Goal: Task Accomplishment & Management: Manage account settings

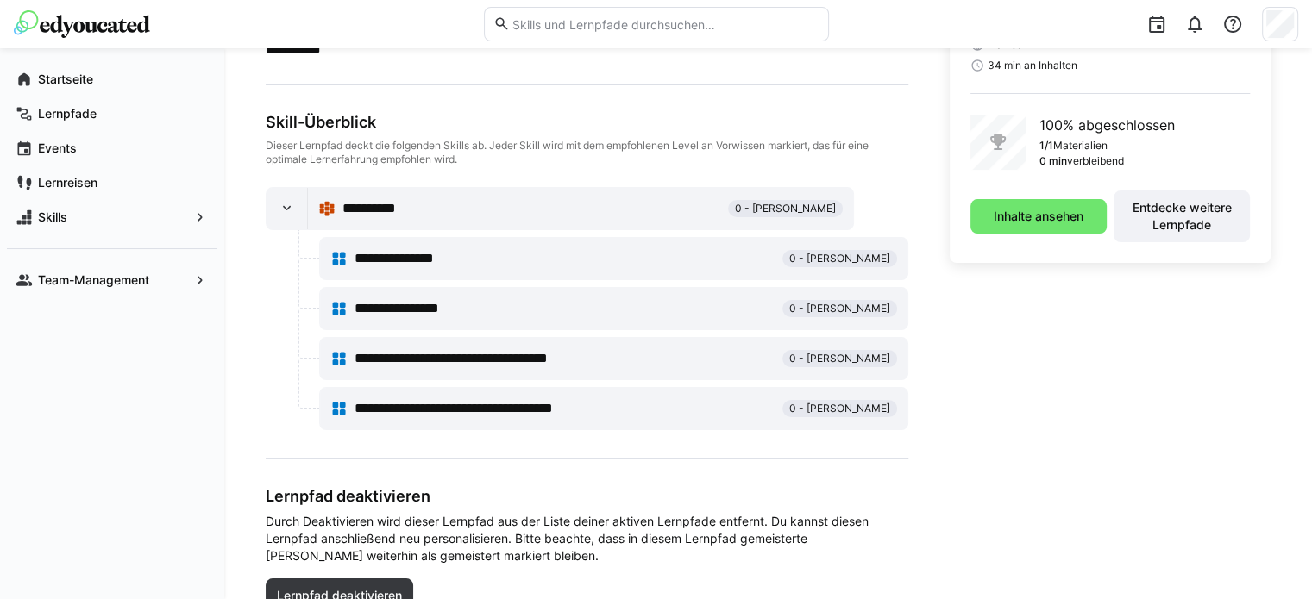
scroll to position [145, 0]
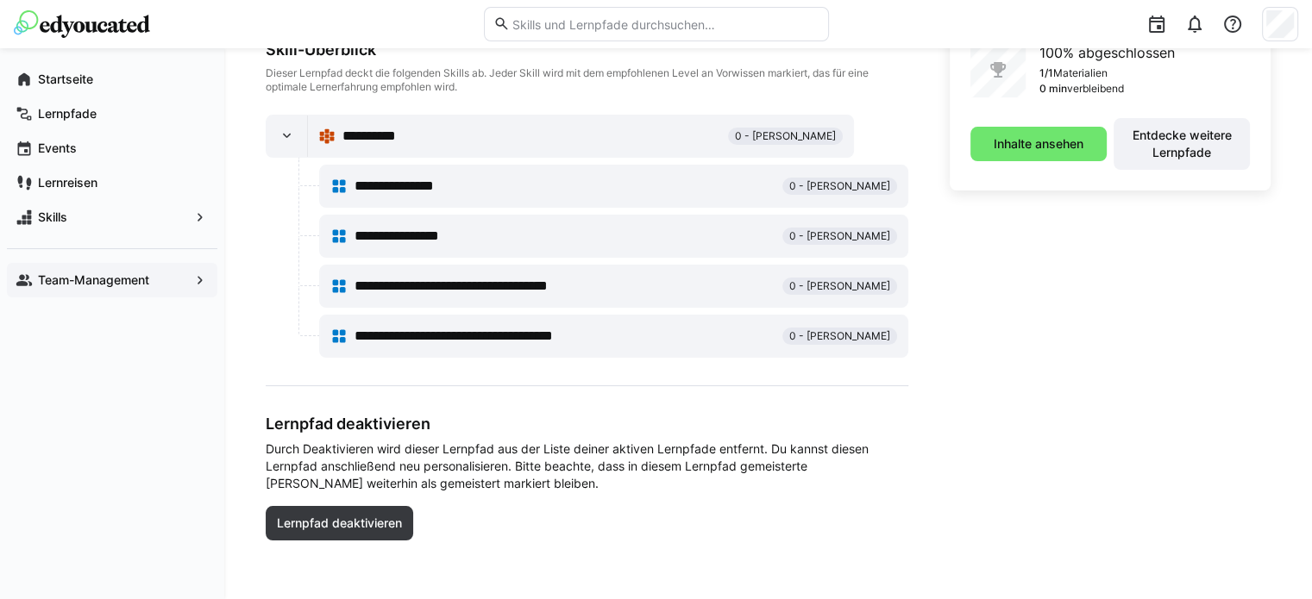
click at [0, 0] on app-navigation-label "Team-Management" at bounding box center [0, 0] width 0 height 0
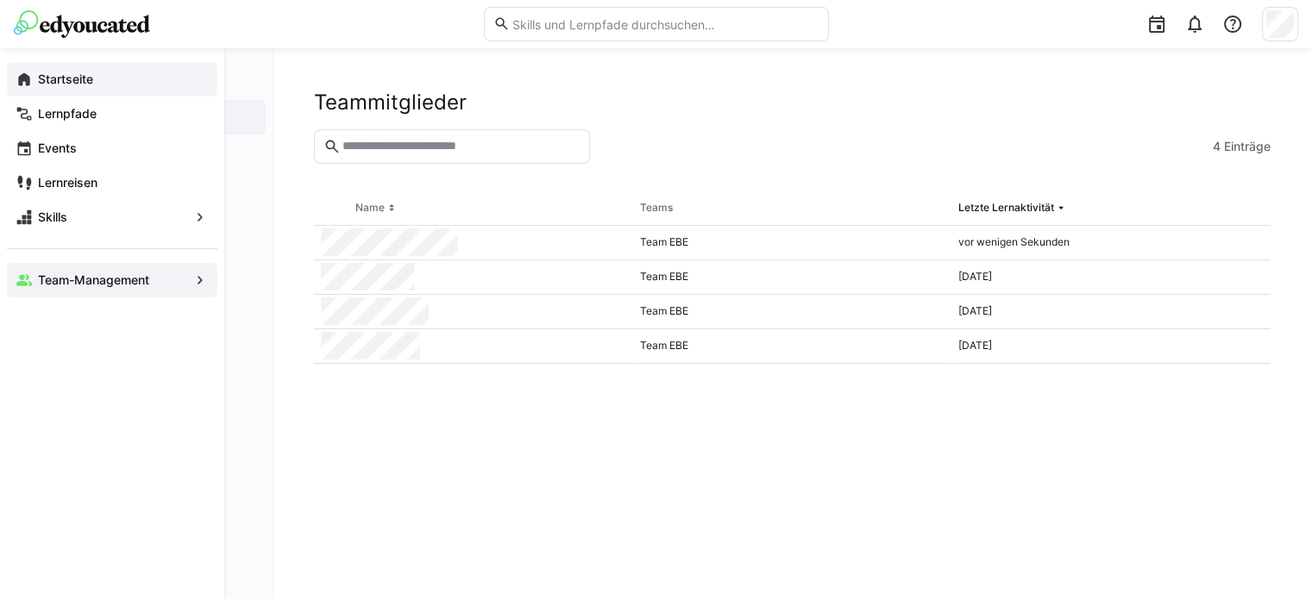
click at [0, 0] on app-navigation-label "Startseite" at bounding box center [0, 0] width 0 height 0
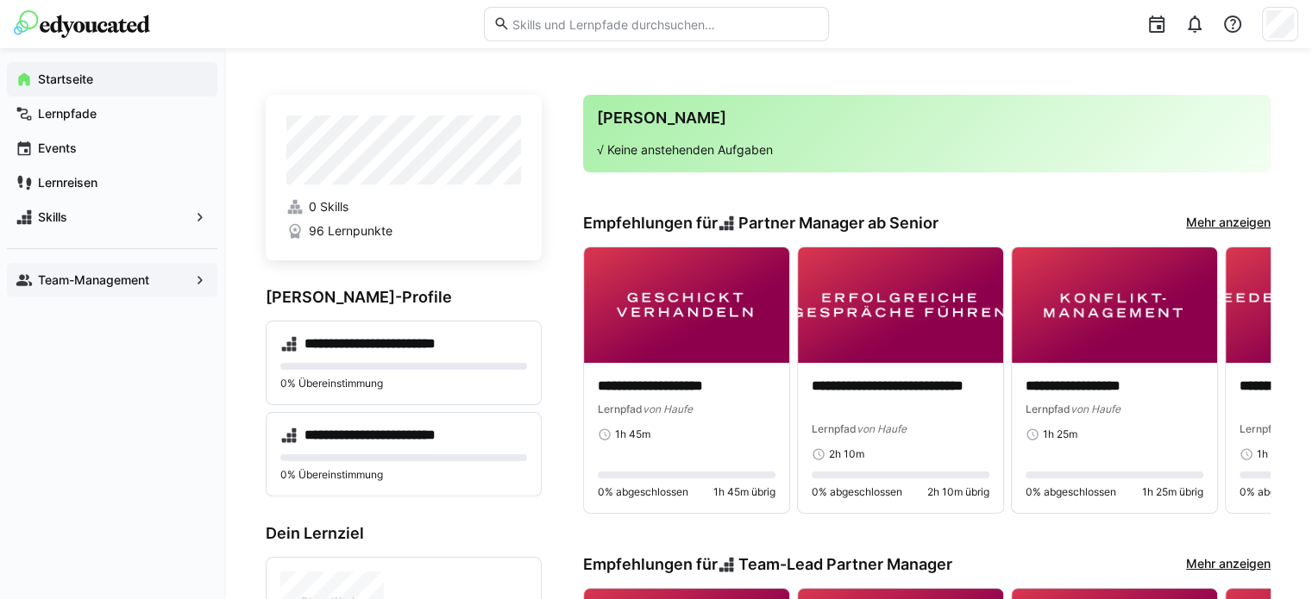
click at [0, 0] on app-navigation-label "Team-Management" at bounding box center [0, 0] width 0 height 0
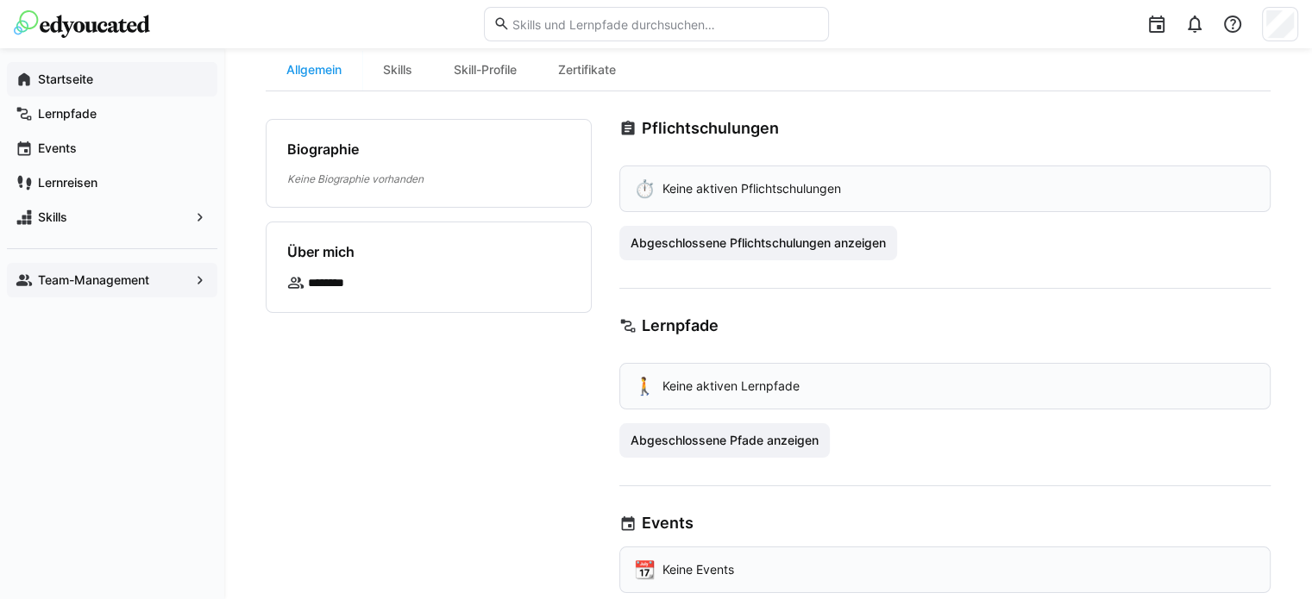
scroll to position [172, 0]
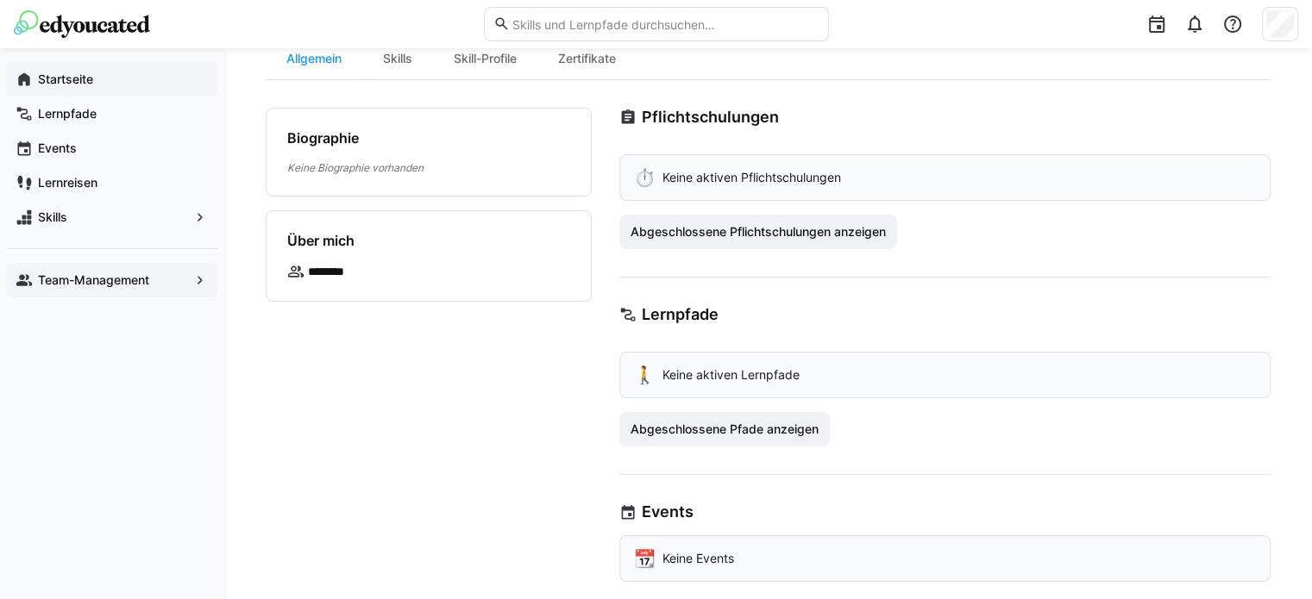
click at [0, 0] on app-navigation-label "Team-Management" at bounding box center [0, 0] width 0 height 0
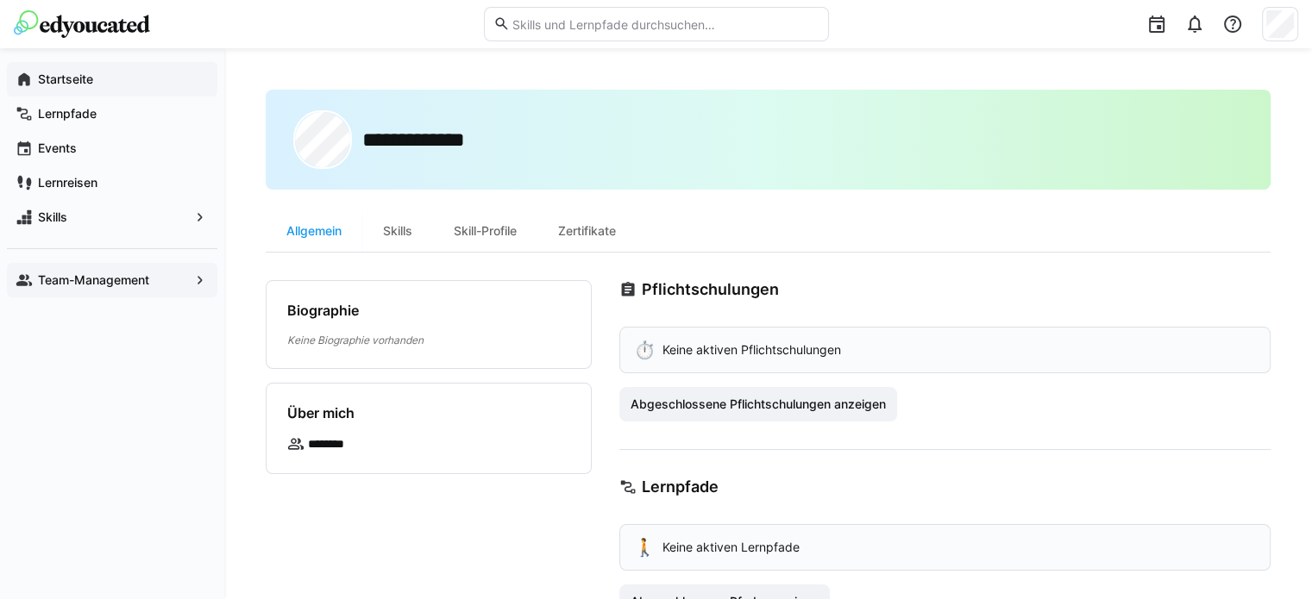
scroll to position [86, 0]
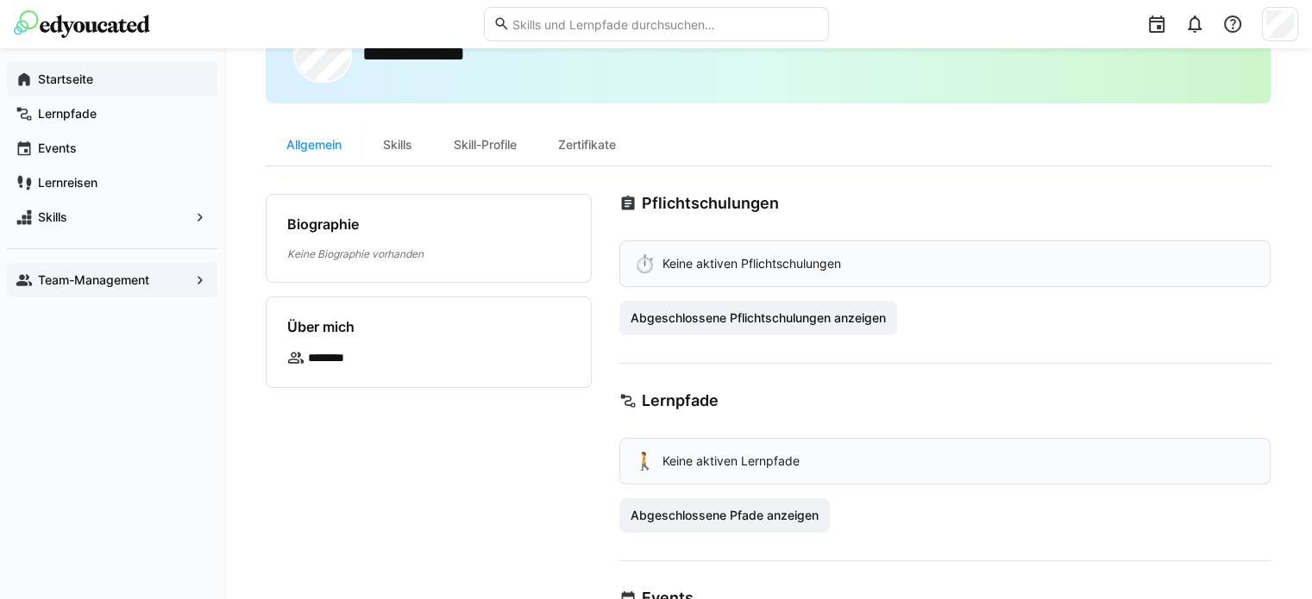
click at [0, 0] on app-navigation-label "Team-Management" at bounding box center [0, 0] width 0 height 0
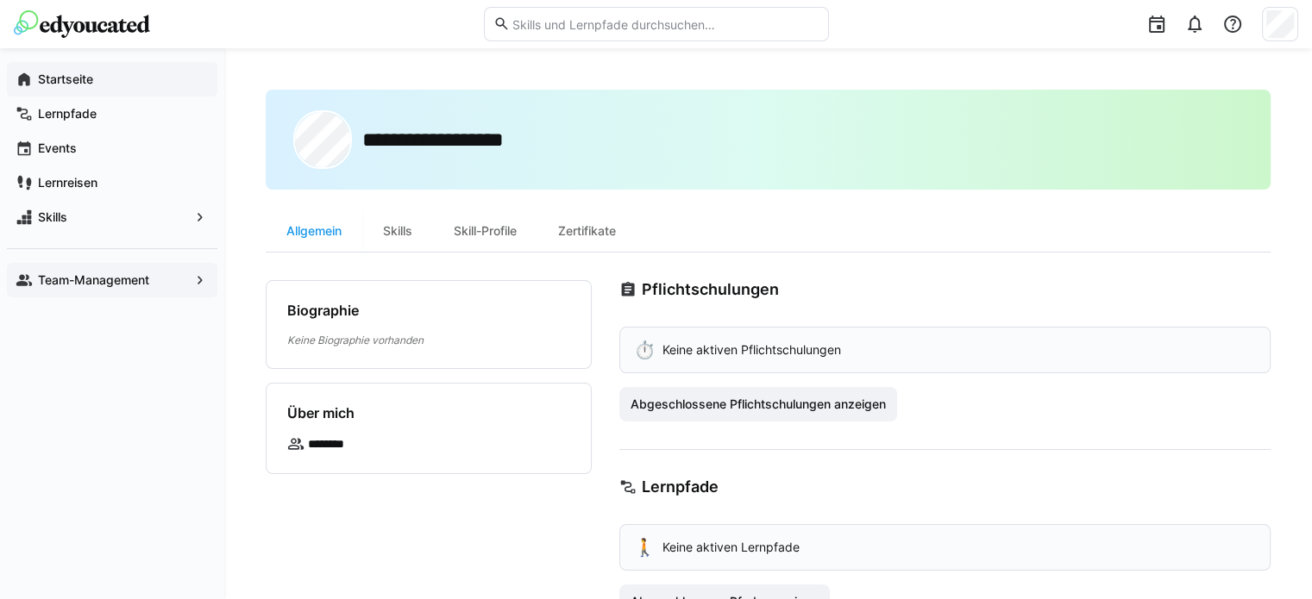
scroll to position [172, 0]
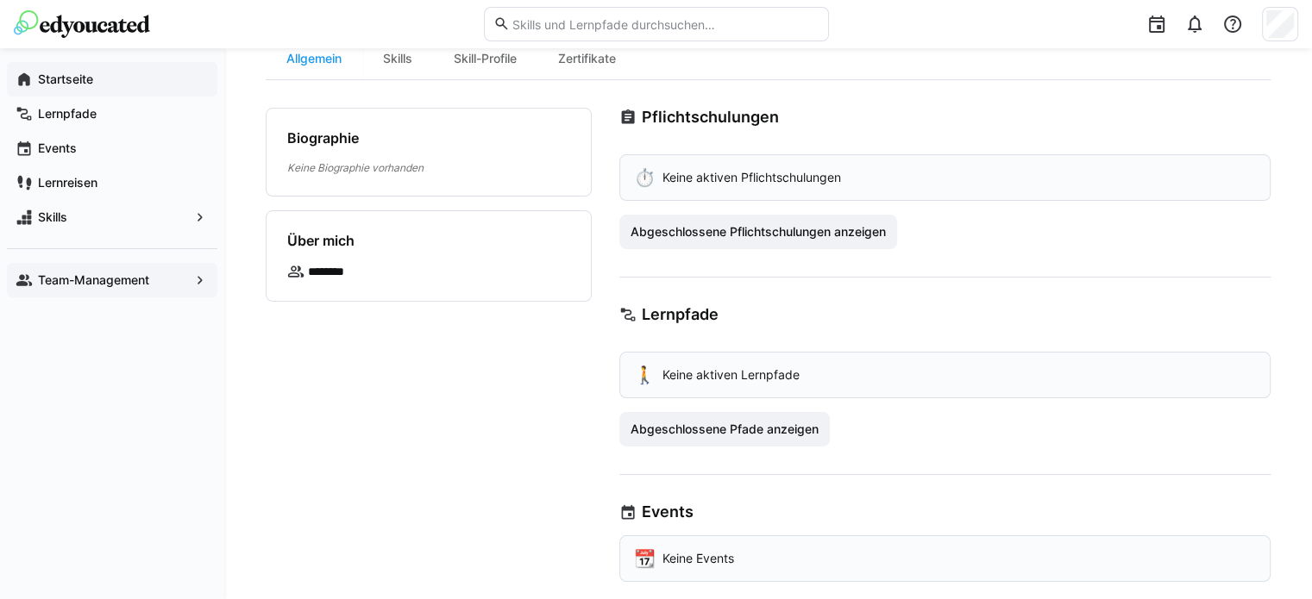
click at [0, 0] on app-navigation-label "Team-Management" at bounding box center [0, 0] width 0 height 0
